Goal: Information Seeking & Learning: Learn about a topic

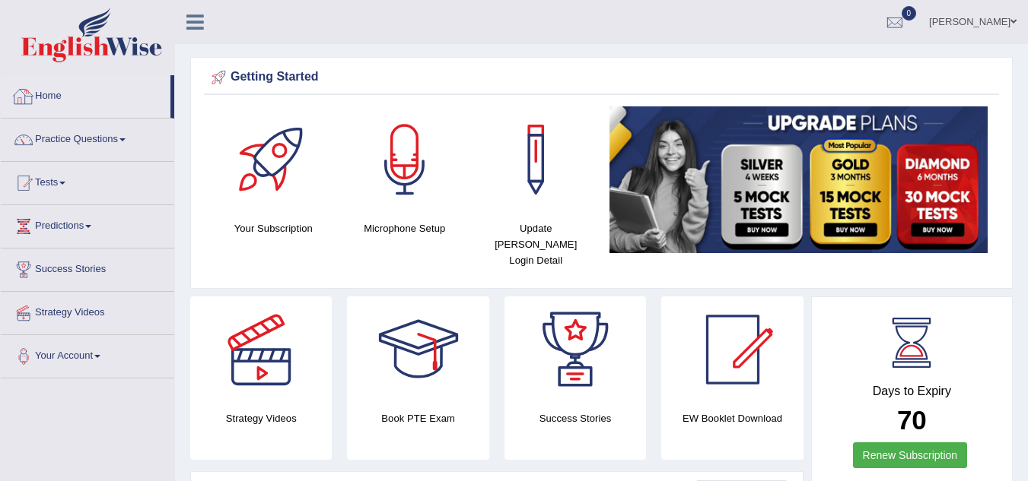
click at [40, 96] on link "Home" at bounding box center [86, 94] width 170 height 38
click at [127, 141] on link "Practice Questions" at bounding box center [87, 138] width 173 height 38
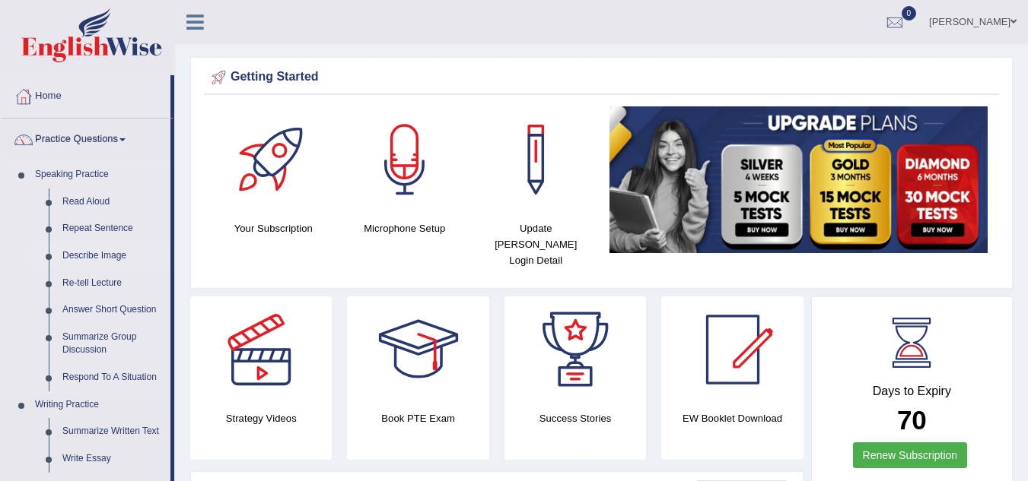
click at [89, 256] on link "Describe Image" at bounding box center [113, 256] width 115 height 27
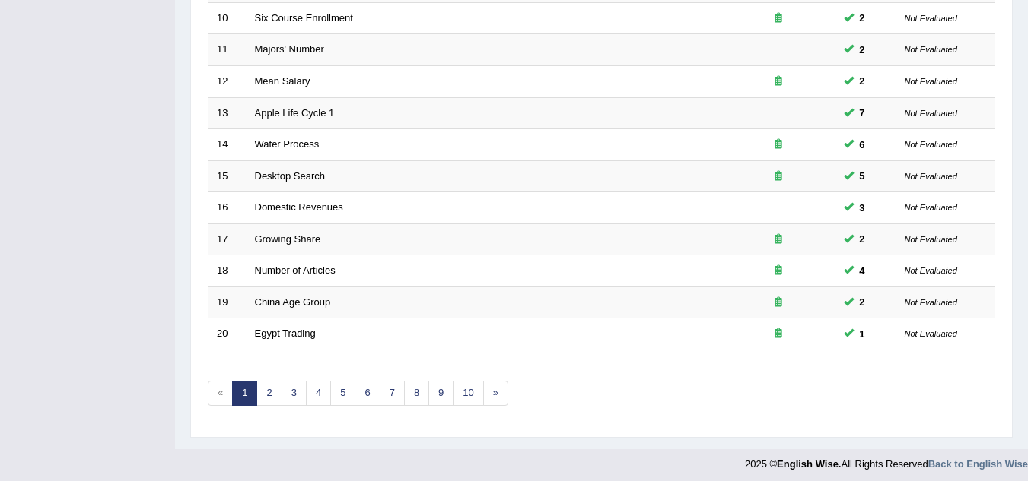
scroll to position [526, 0]
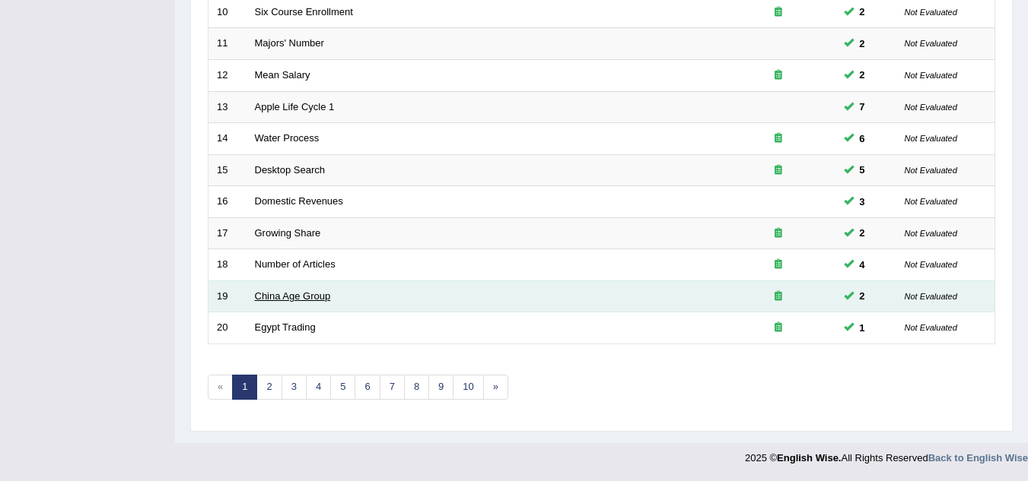
click at [324, 295] on link "China Age Group" at bounding box center [293, 296] width 76 height 11
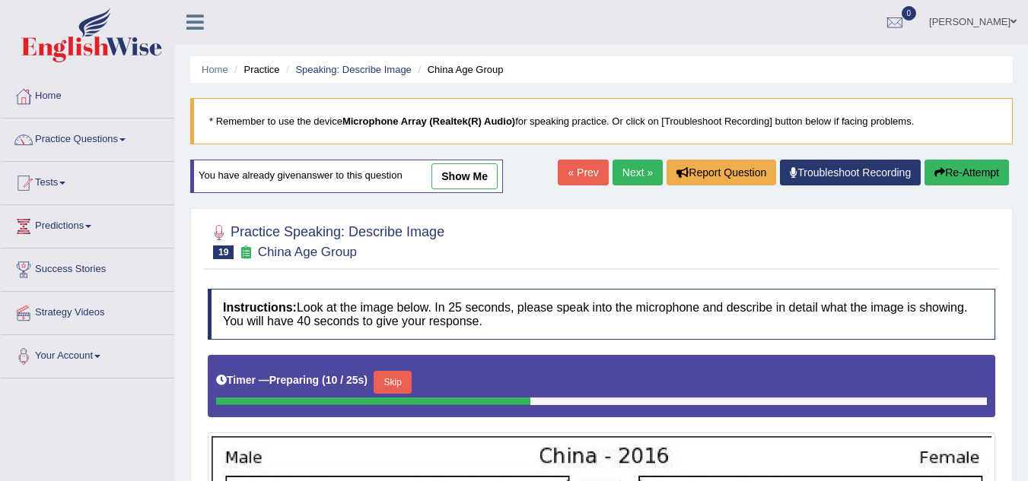
drag, startPoint x: 525, startPoint y: 186, endPoint x: 472, endPoint y: 173, distance: 55.0
click at [472, 181] on link "show me" at bounding box center [464, 177] width 66 height 26
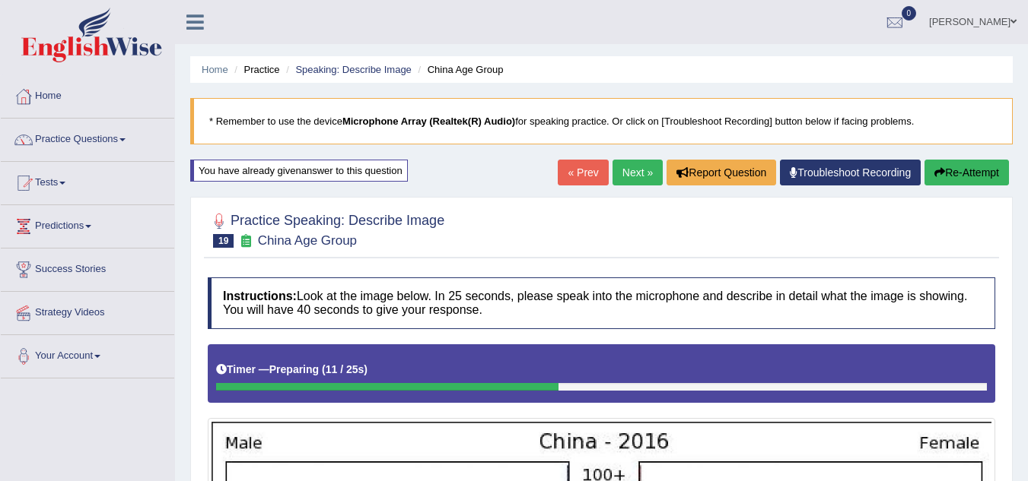
click at [49, 98] on link "Home" at bounding box center [87, 94] width 173 height 38
